Goal: Find specific page/section: Find specific page/section

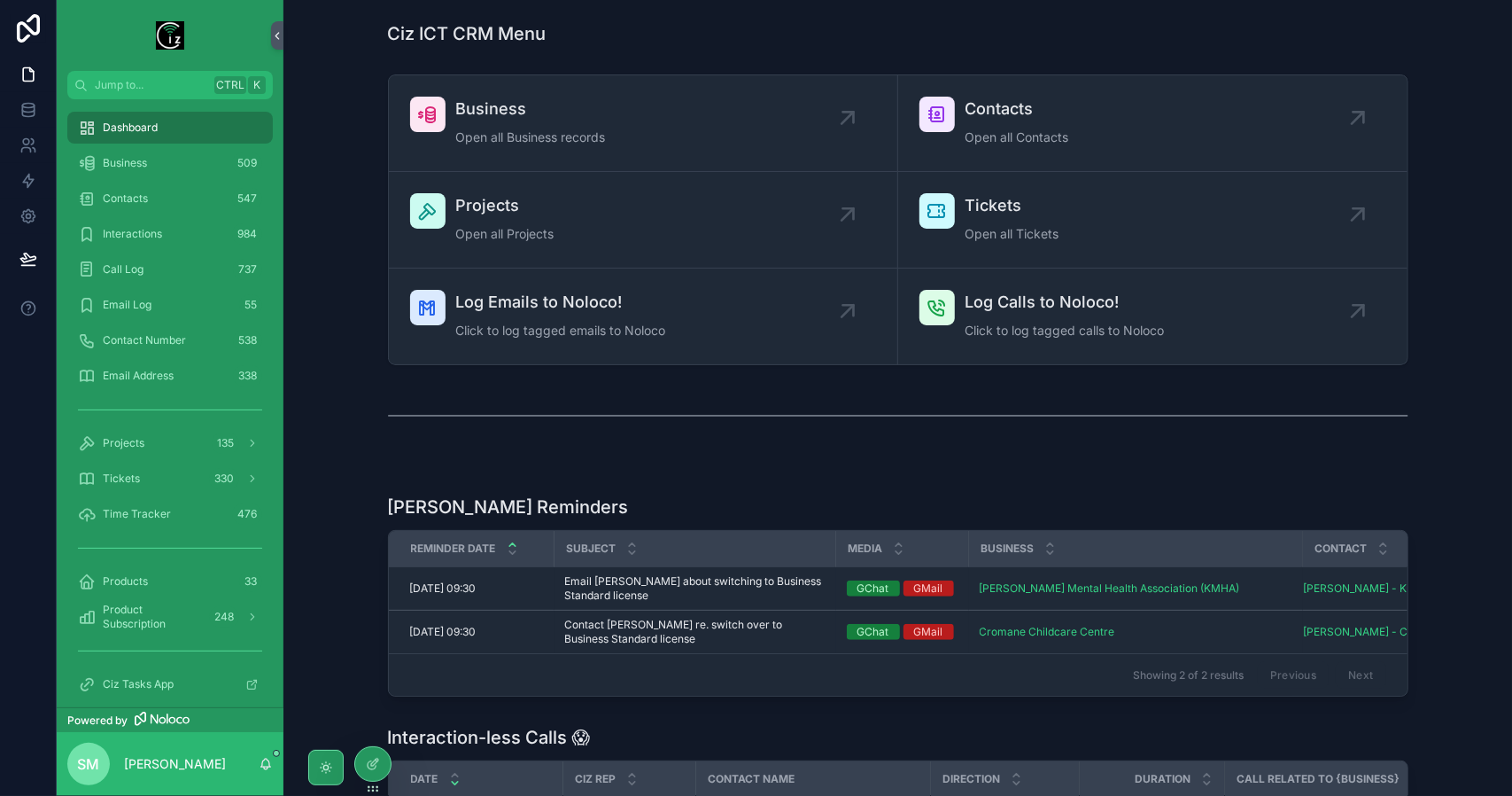
click at [531, 219] on div "Projects Open all Projects" at bounding box center [505, 219] width 98 height 53
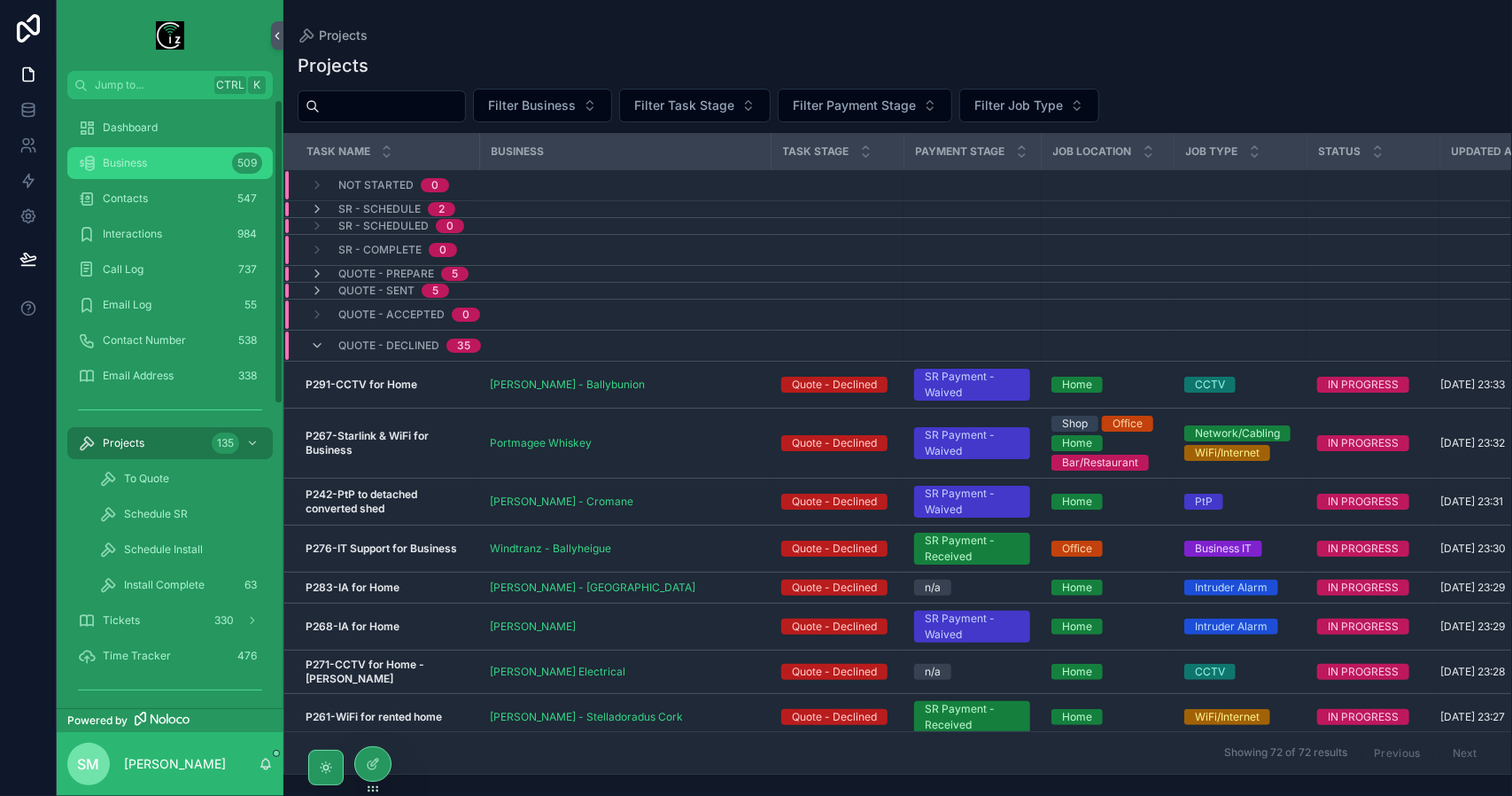
click at [160, 173] on div "Business 509" at bounding box center [170, 162] width 184 height 28
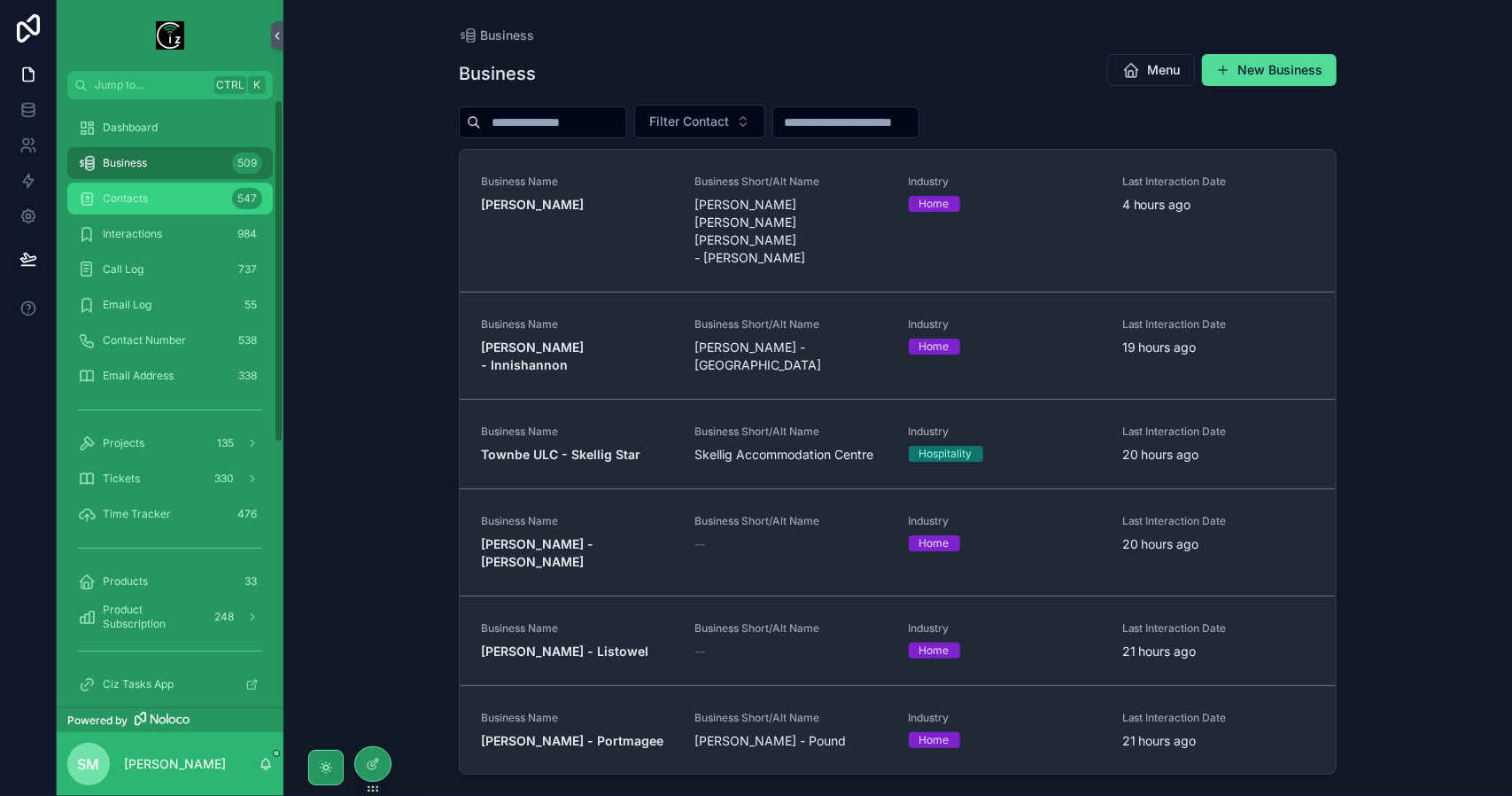
click at [164, 192] on div "Contacts 547" at bounding box center [170, 198] width 184 height 28
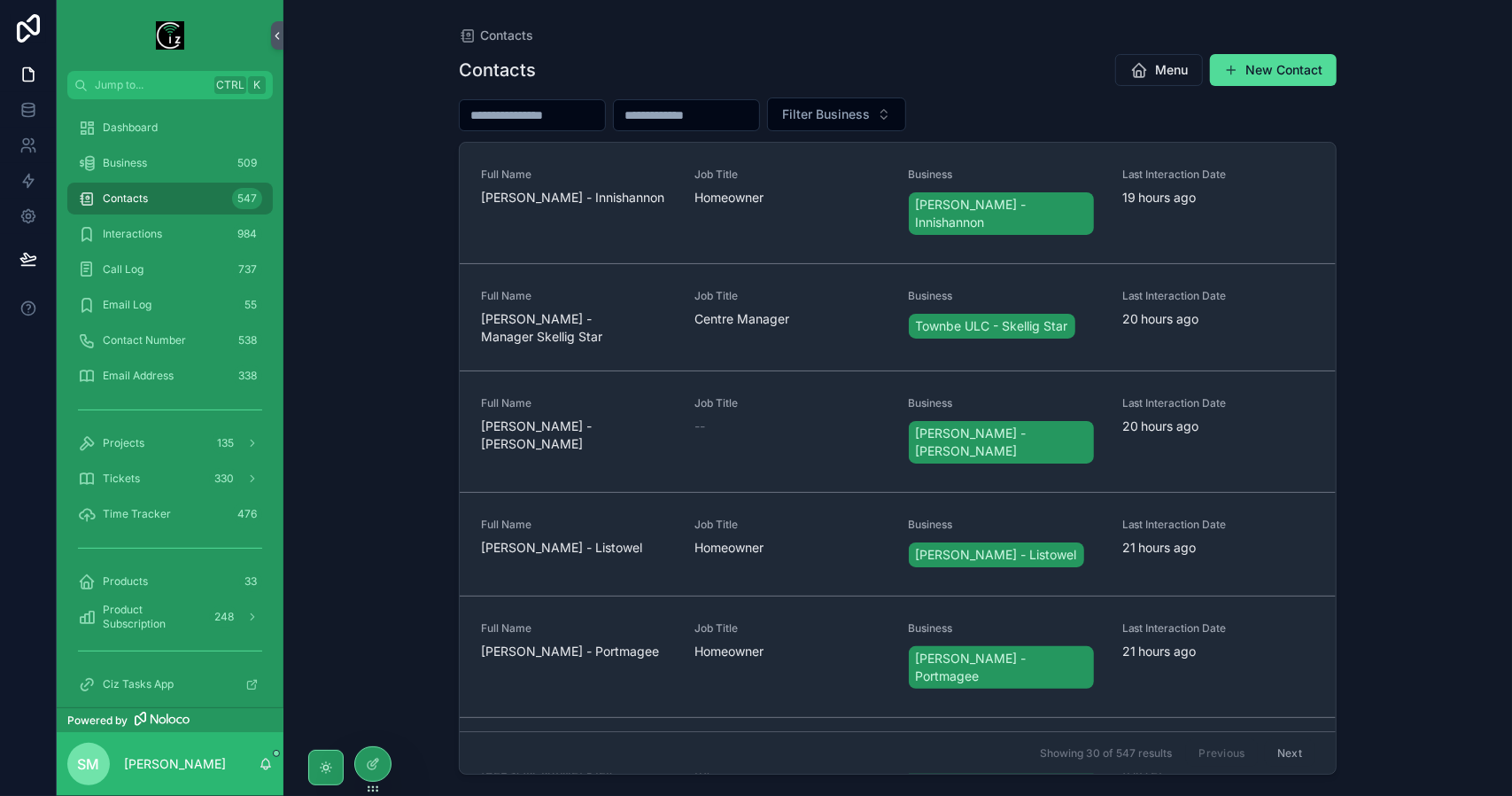
click at [542, 125] on input "scrollable content" at bounding box center [532, 115] width 145 height 25
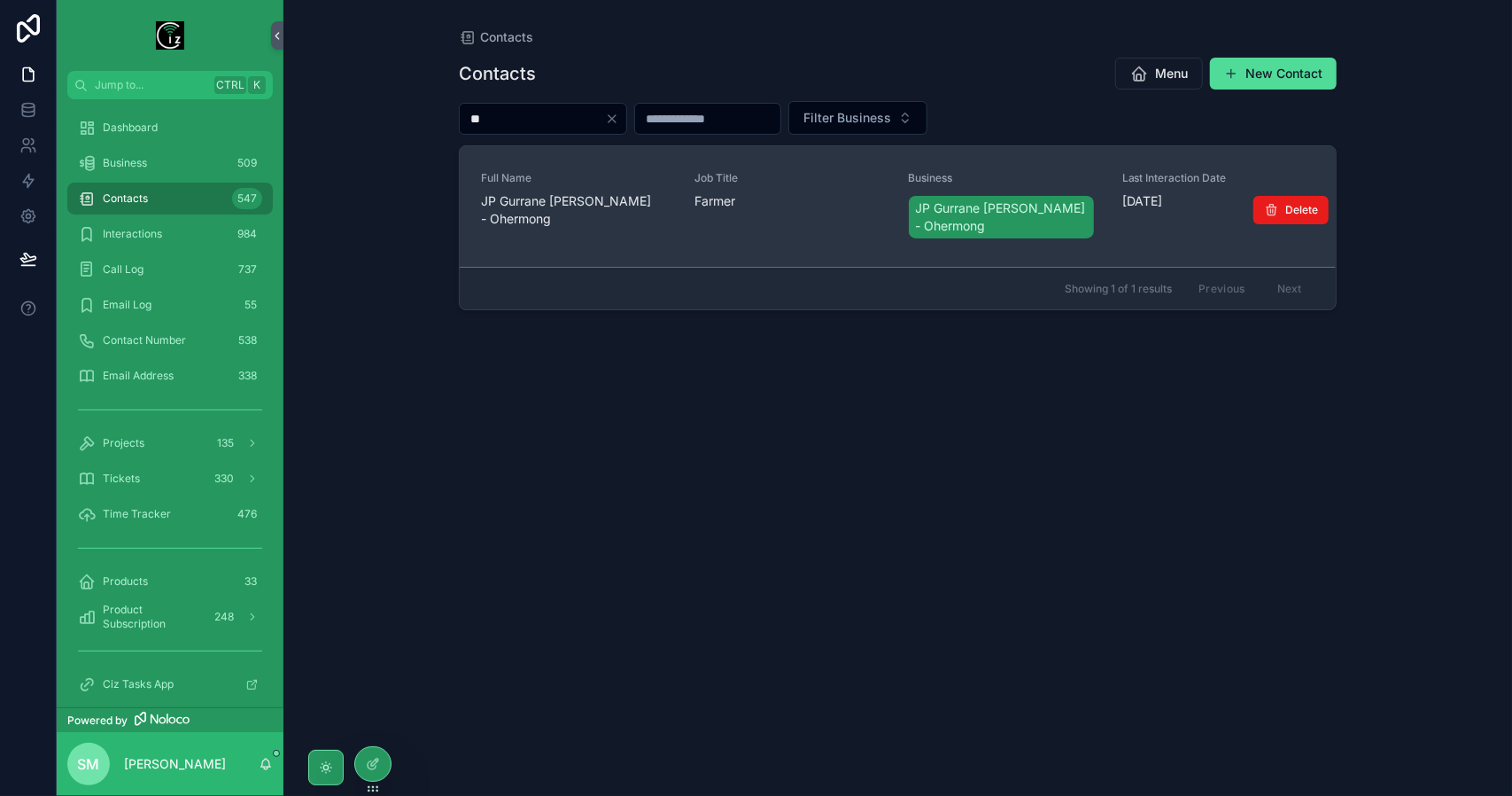
type input "**"
click at [587, 196] on span "JP Gurrane [PERSON_NAME] - Ohermong" at bounding box center [576, 210] width 192 height 36
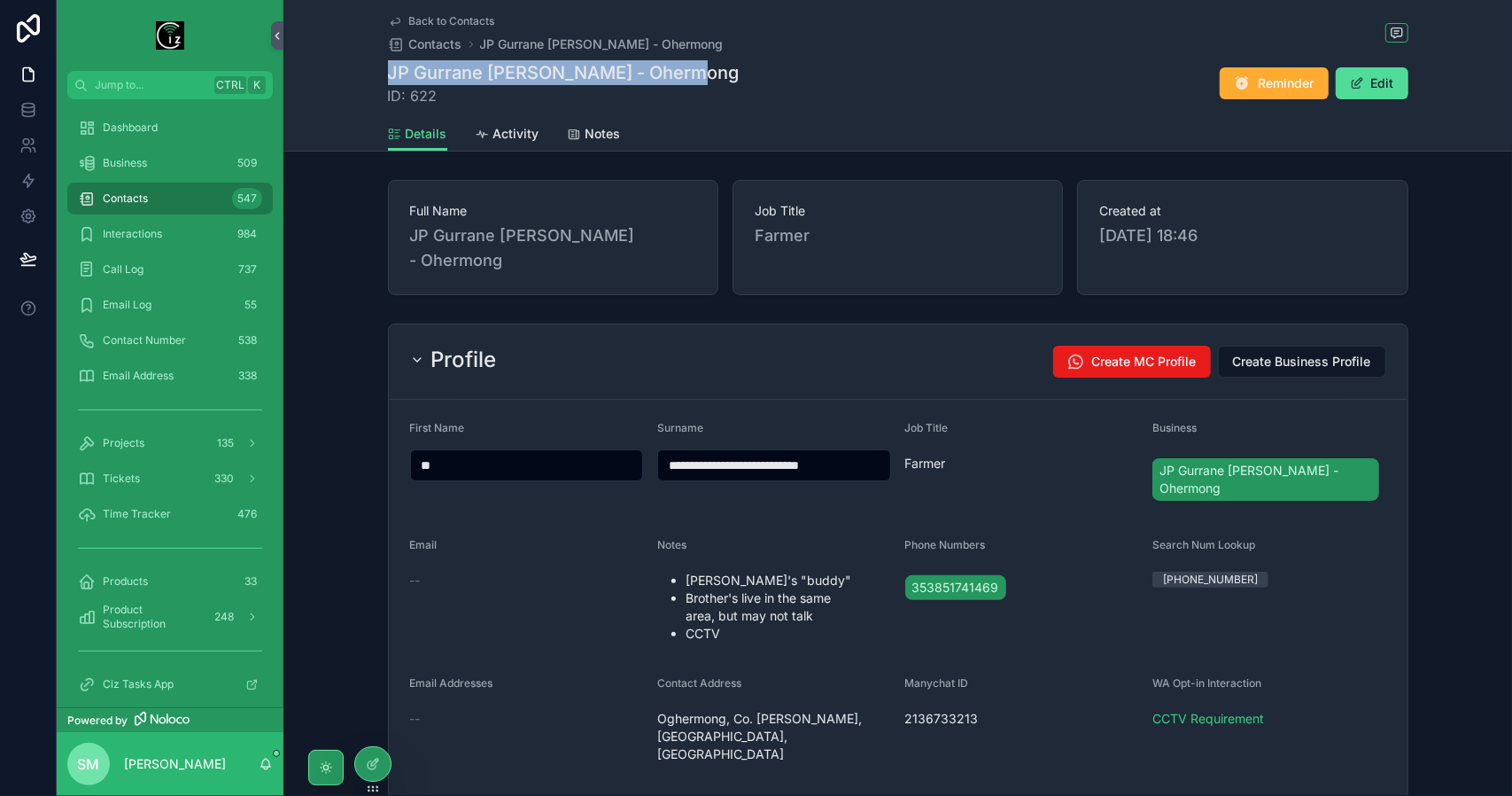
drag, startPoint x: 384, startPoint y: 73, endPoint x: 715, endPoint y: 70, distance: 331.0
click at [715, 70] on div "JP Gurrane [PERSON_NAME] - Ohermong ID: 622 Reminder Edit" at bounding box center [898, 83] width 1021 height 46
copy h1 "JP Gurrane [PERSON_NAME] - Ohermong"
